Goal: Transaction & Acquisition: Purchase product/service

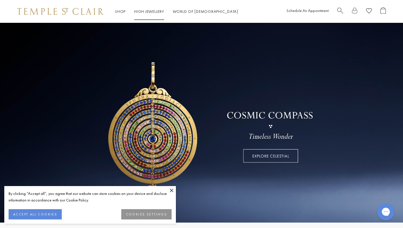
click at [149, 12] on link "High Jewellery High Jewellery" at bounding box center [149, 11] width 30 height 5
click at [31, 215] on button "ACCEPT ALL COOKIES" at bounding box center [35, 215] width 53 height 10
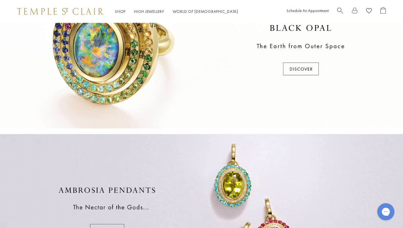
scroll to position [192, 0]
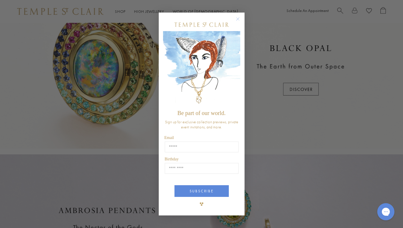
click at [238, 20] on circle "Close dialog" at bounding box center [237, 18] width 7 height 7
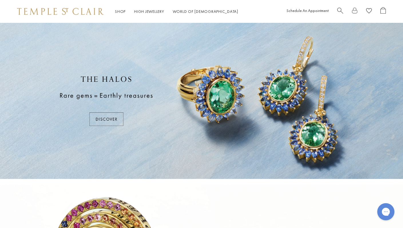
scroll to position [0, 0]
click at [103, 119] on div at bounding box center [201, 101] width 403 height 156
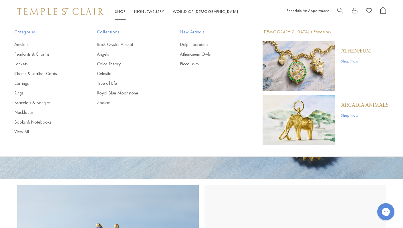
click at [120, 11] on link "Shop Shop" at bounding box center [120, 11] width 11 height 5
click at [18, 93] on link "Rings" at bounding box center [44, 93] width 60 height 6
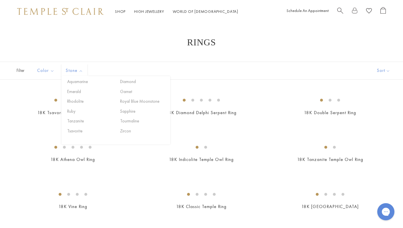
click at [80, 71] on span "Stone" at bounding box center [75, 70] width 24 height 7
click at [122, 91] on button "Garnet" at bounding box center [143, 92] width 49 height 7
